Goal: Check status: Verify the current state of an ongoing process or item

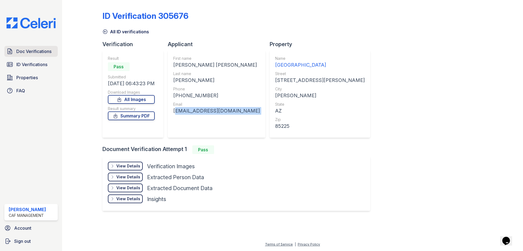
click at [30, 56] on link "Doc Verifications" at bounding box center [30, 51] width 53 height 11
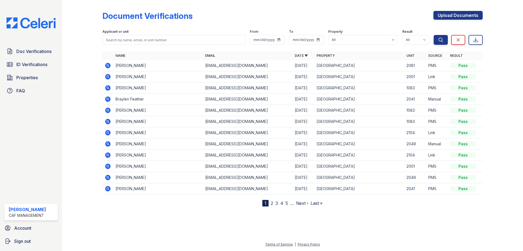
click at [108, 88] on icon at bounding box center [107, 87] width 1 height 1
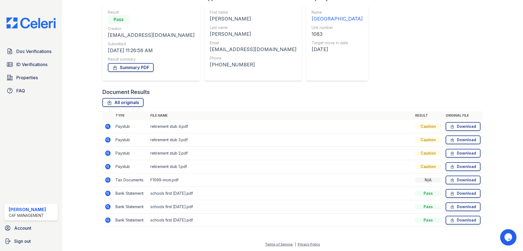
click at [108, 126] on icon at bounding box center [107, 125] width 1 height 1
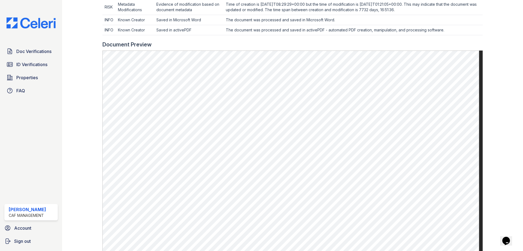
scroll to position [109, 0]
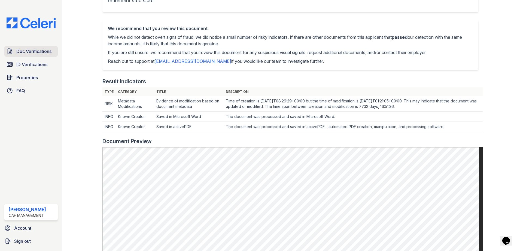
click at [32, 55] on link "Doc Verifications" at bounding box center [30, 51] width 53 height 11
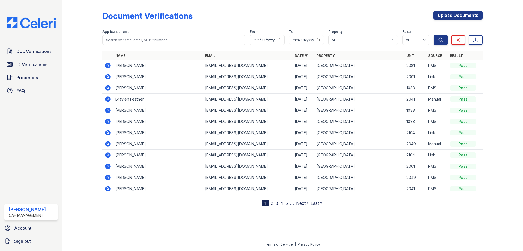
click at [109, 110] on icon at bounding box center [108, 110] width 7 height 7
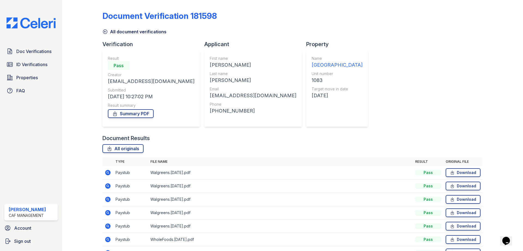
click at [104, 34] on link "All document verifications" at bounding box center [135, 31] width 64 height 7
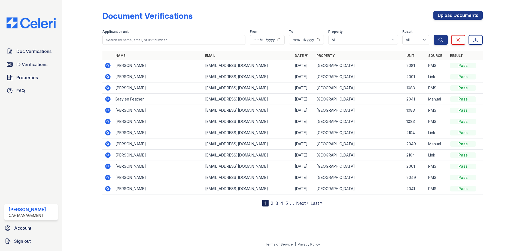
click at [109, 121] on icon at bounding box center [108, 121] width 7 height 7
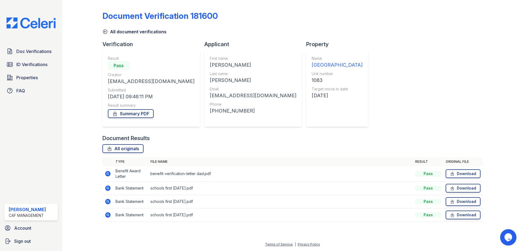
click at [111, 174] on icon at bounding box center [108, 173] width 7 height 7
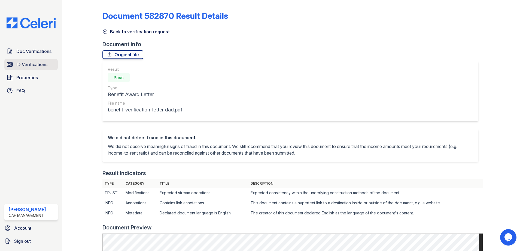
click at [54, 65] on link "ID Verifications" at bounding box center [30, 64] width 53 height 11
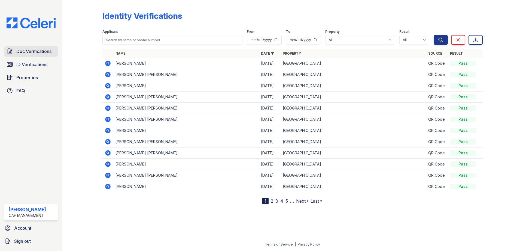
click at [42, 52] on span "Doc Verifications" at bounding box center [33, 51] width 35 height 7
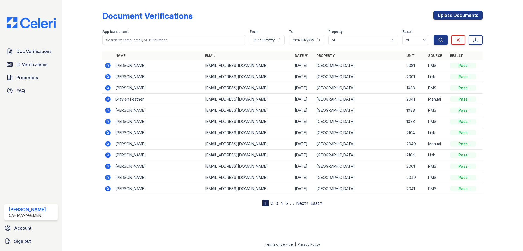
click at [109, 121] on icon at bounding box center [107, 121] width 5 height 5
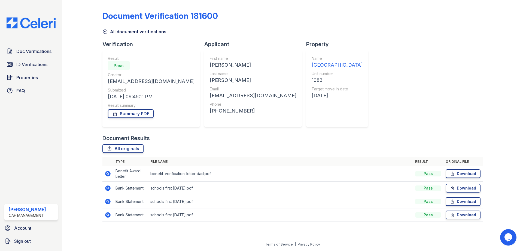
click at [108, 174] on icon at bounding box center [107, 173] width 5 height 5
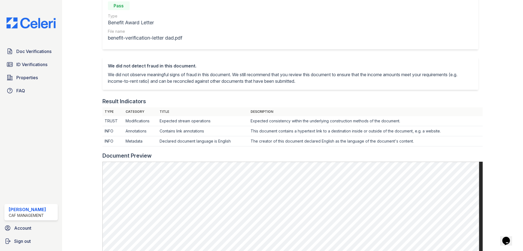
scroll to position [55, 0]
